Goal: Transaction & Acquisition: Purchase product/service

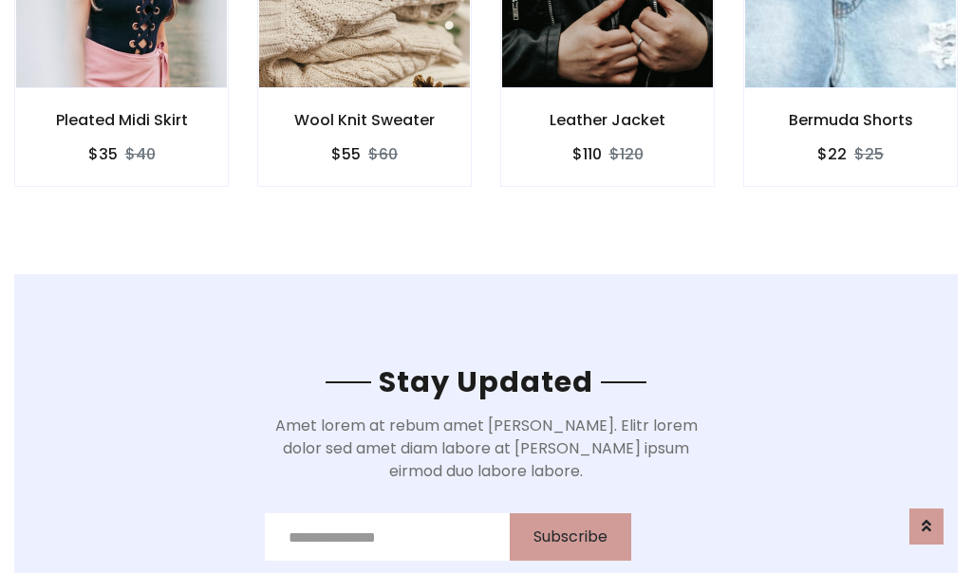
scroll to position [2860, 0]
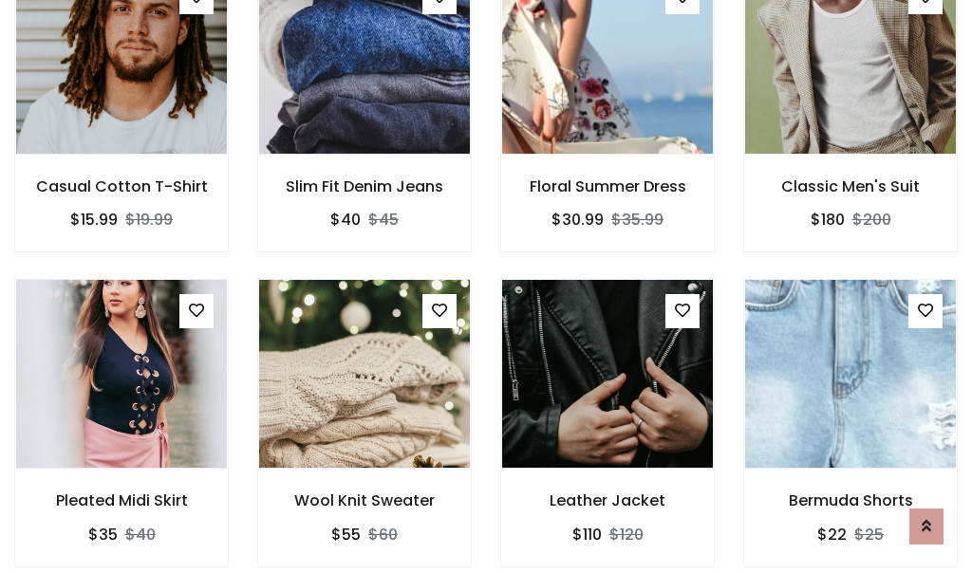
click at [486, 287] on div "Leather Jacket $110 $120" at bounding box center [607, 436] width 243 height 314
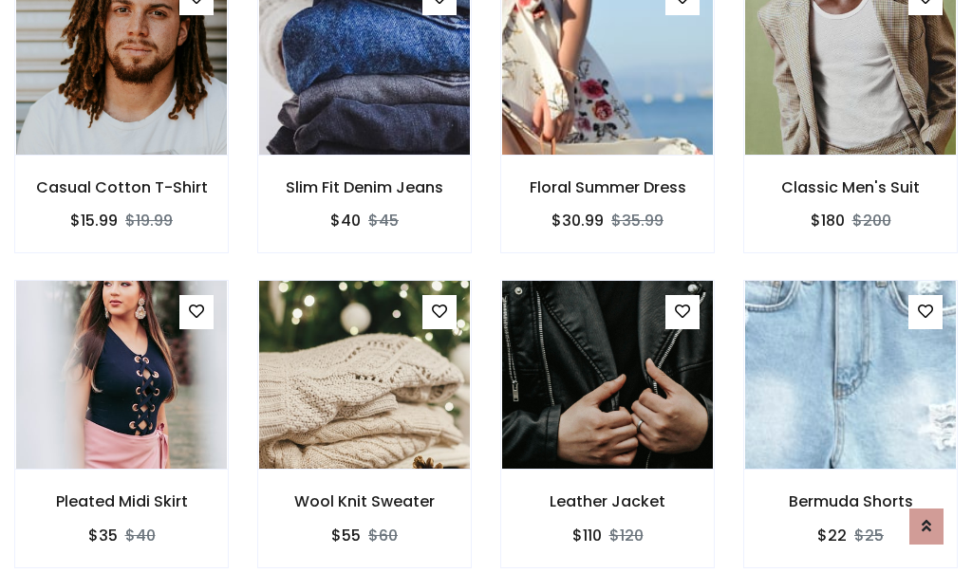
click at [486, 287] on div "Leather Jacket $110 $120" at bounding box center [607, 437] width 243 height 314
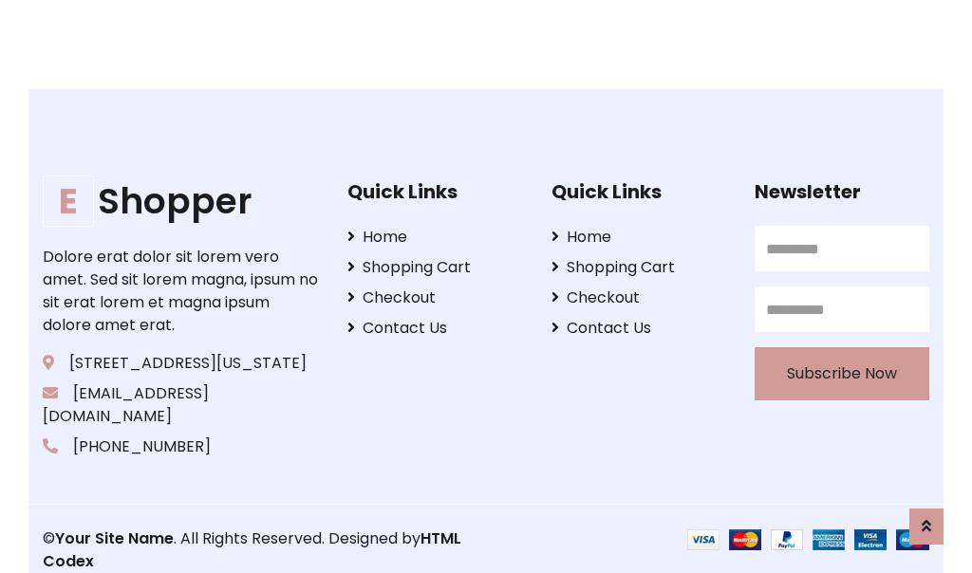
scroll to position [3614, 0]
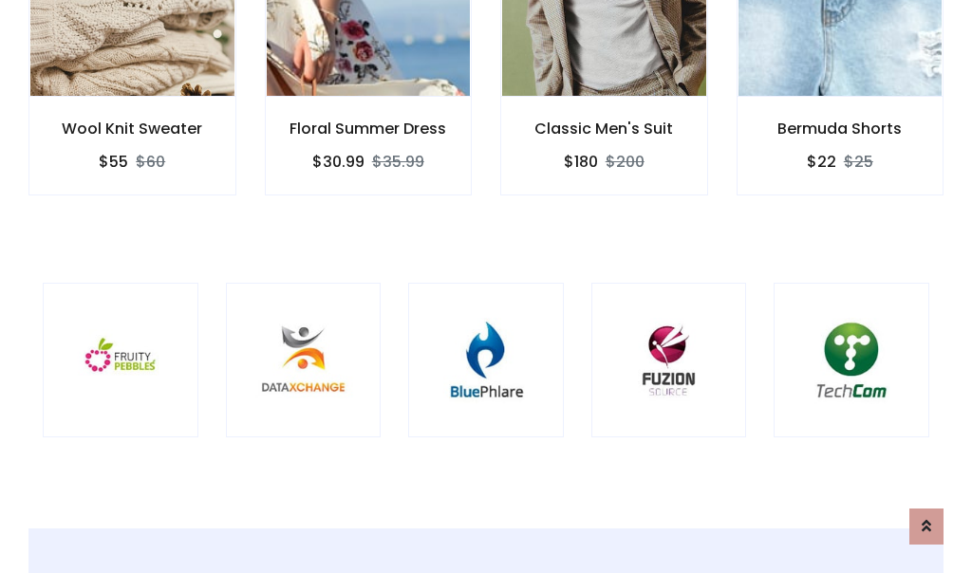
click at [486, 286] on div at bounding box center [486, 361] width 156 height 156
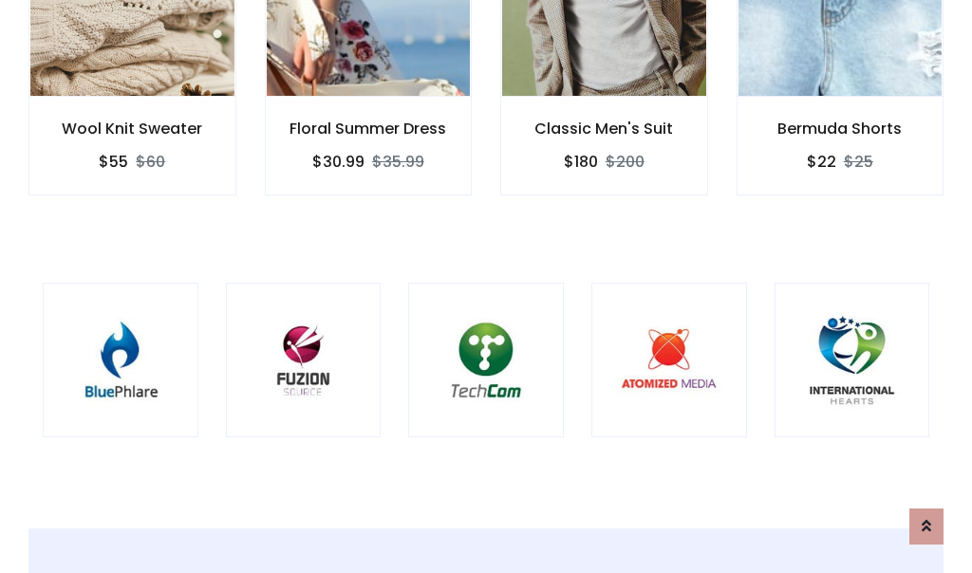
click at [486, 287] on div at bounding box center [486, 361] width 156 height 156
click at [486, 286] on div at bounding box center [486, 361] width 156 height 156
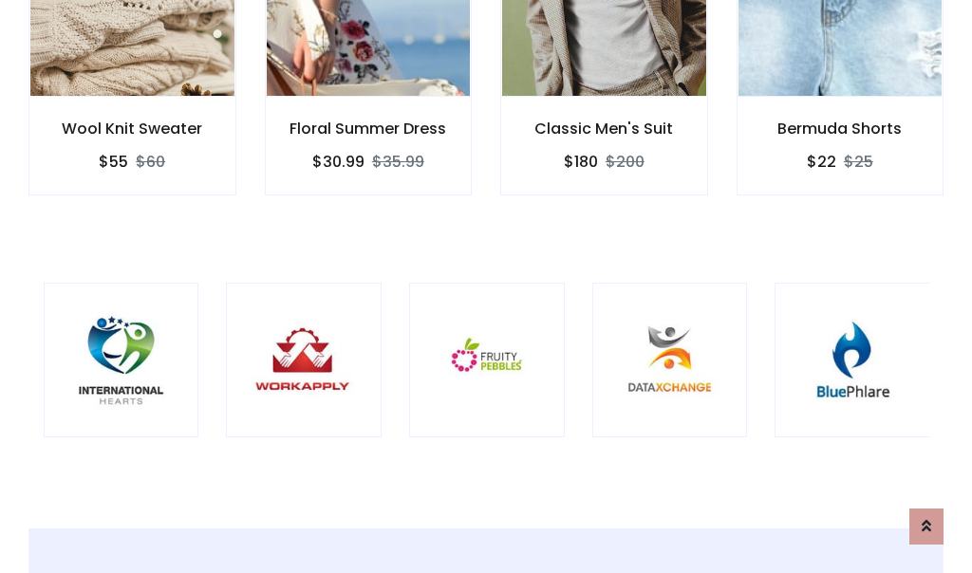
scroll to position [0, 0]
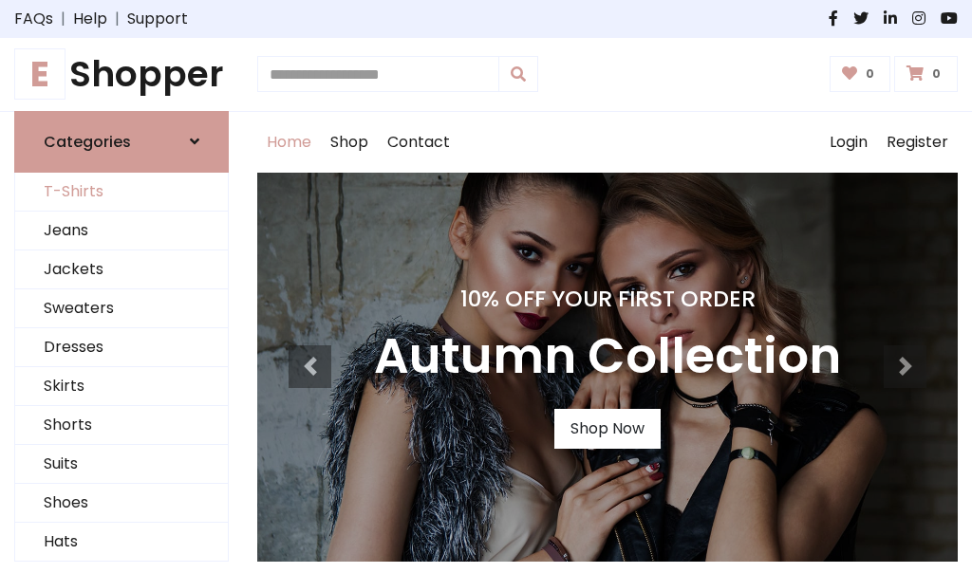
click at [122, 192] on link "T-Shirts" at bounding box center [121, 192] width 213 height 39
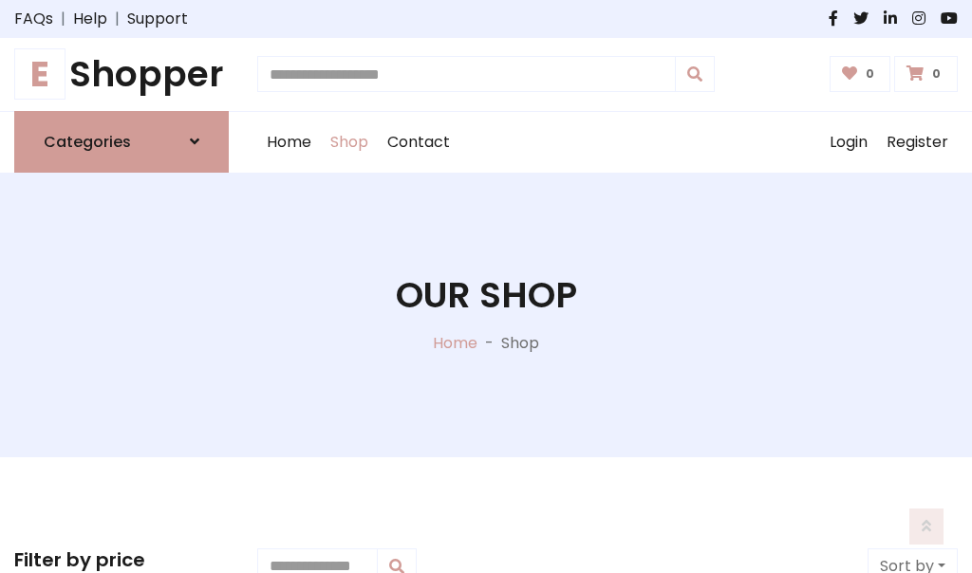
scroll to position [761, 0]
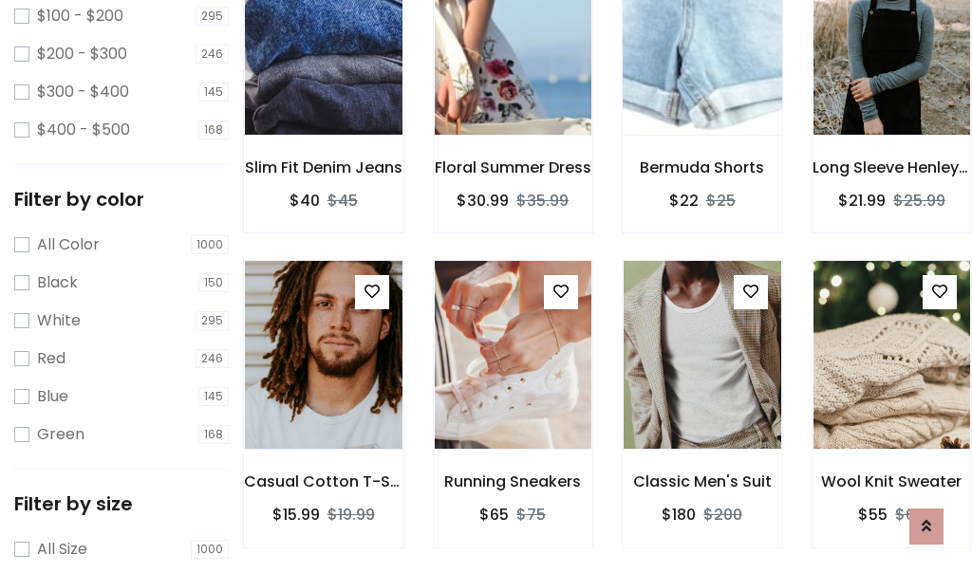
scroll to position [0, 0]
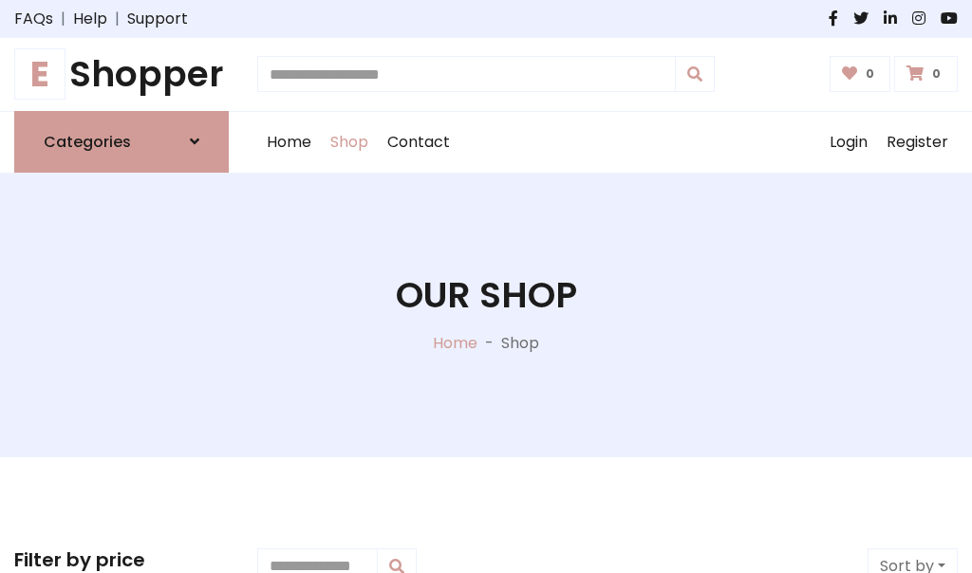
click at [122, 74] on h1 "E Shopper" at bounding box center [121, 74] width 215 height 43
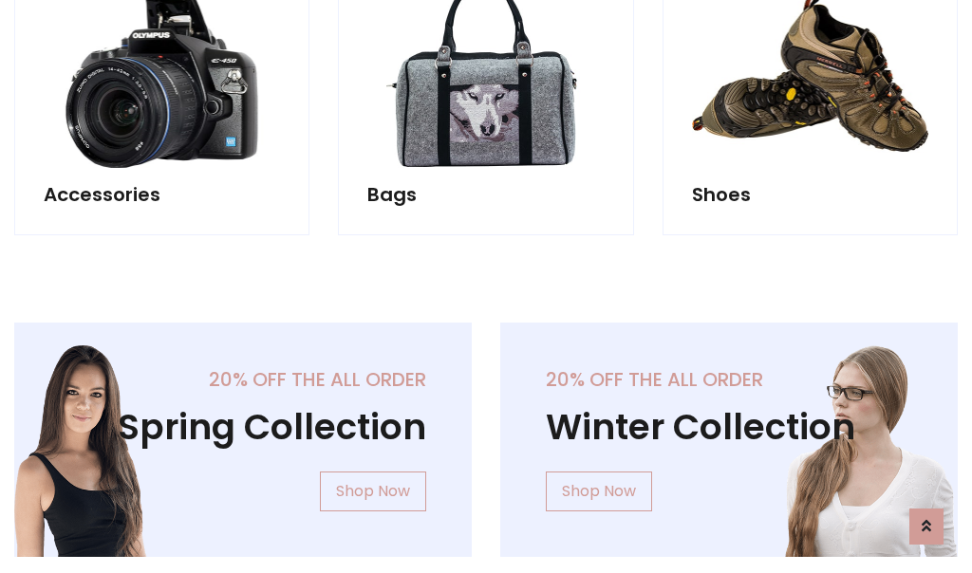
scroll to position [1845, 0]
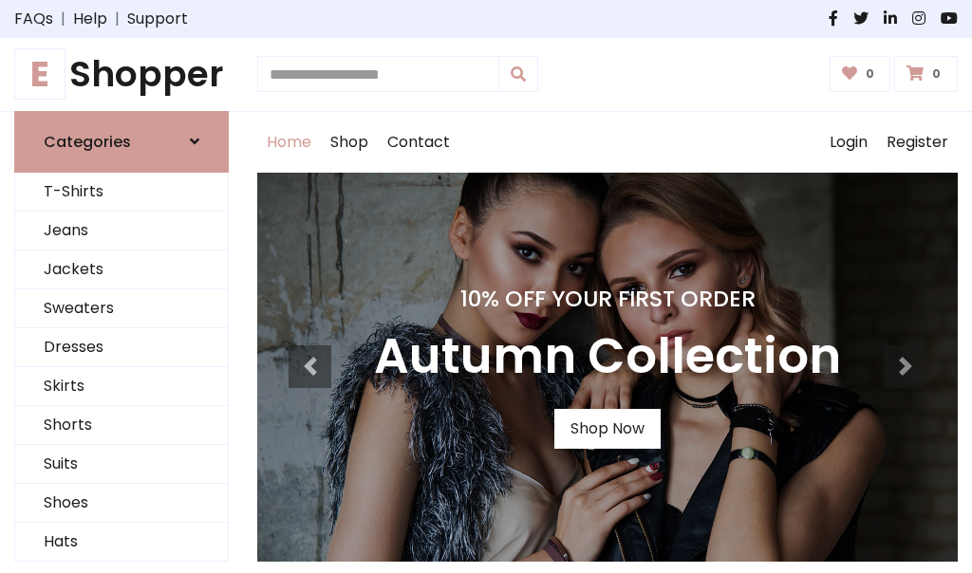
scroll to position [623, 0]
